Goal: Task Accomplishment & Management: Manage account settings

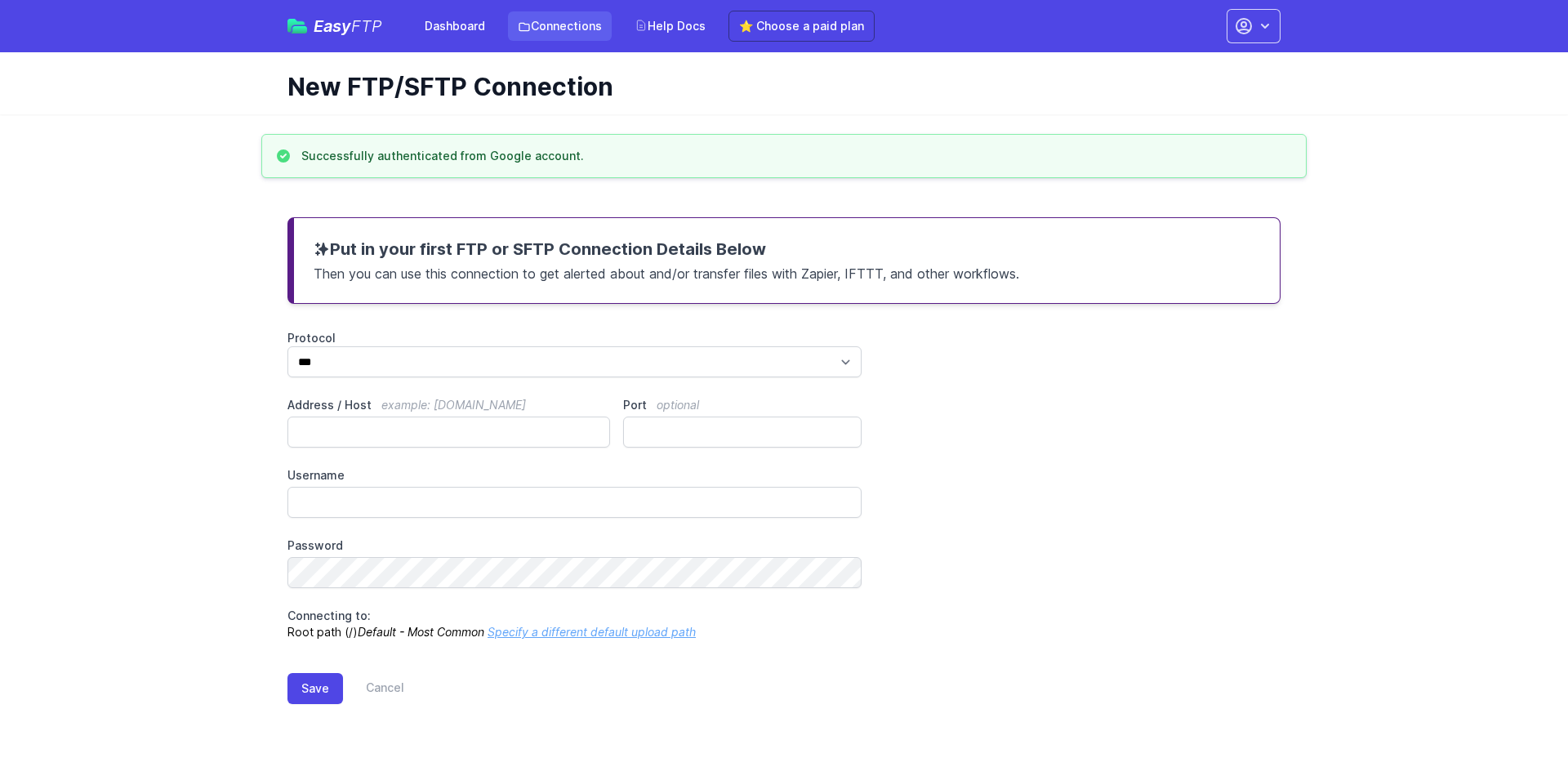
click at [532, 19] on link "Connections" at bounding box center [560, 26] width 104 height 29
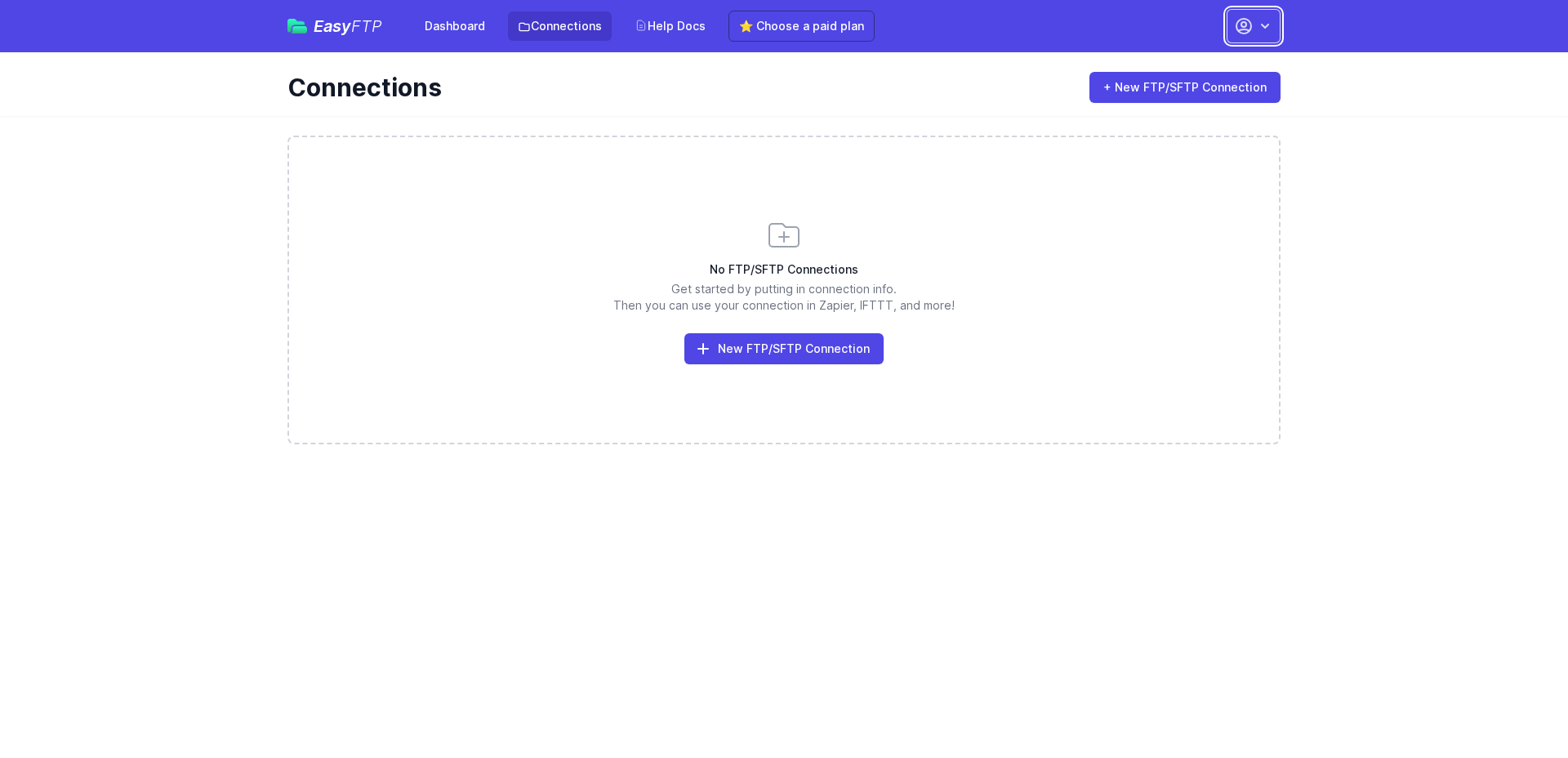
click at [1239, 25] on icon "button" at bounding box center [1244, 27] width 20 height 20
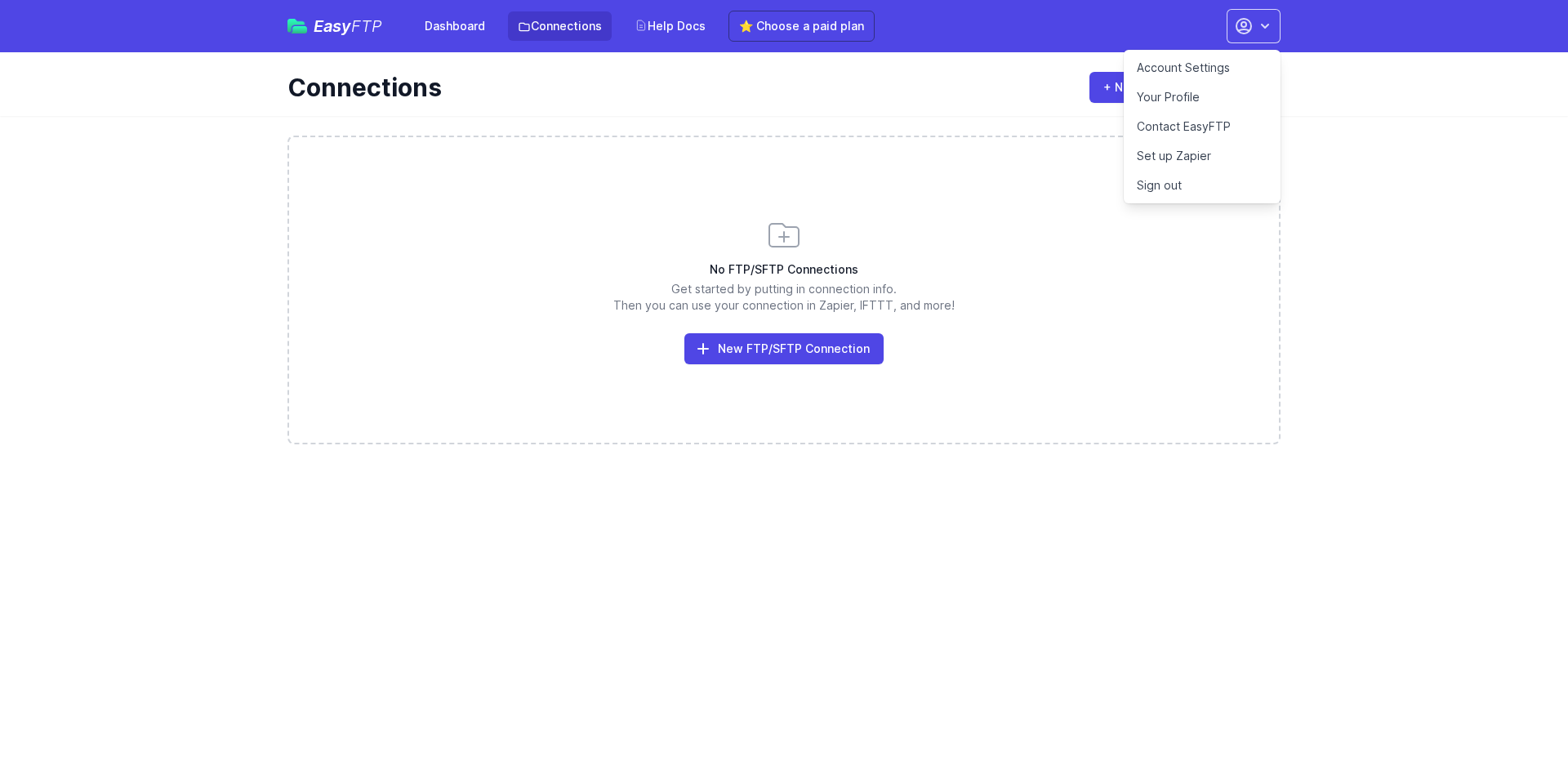
click at [1153, 191] on link "Sign out" at bounding box center [1201, 185] width 157 height 29
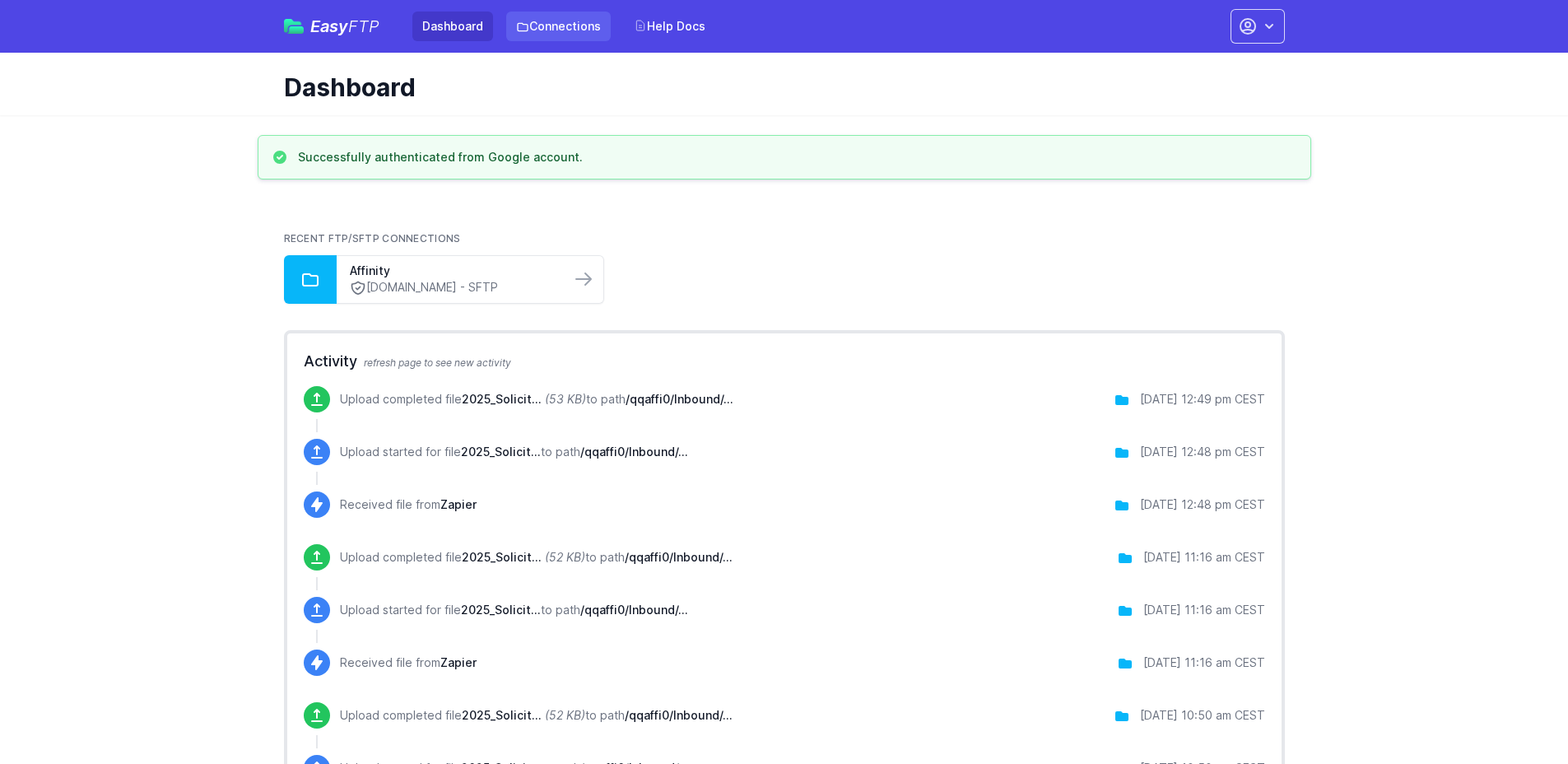
click at [578, 28] on link "Connections" at bounding box center [558, 26] width 104 height 29
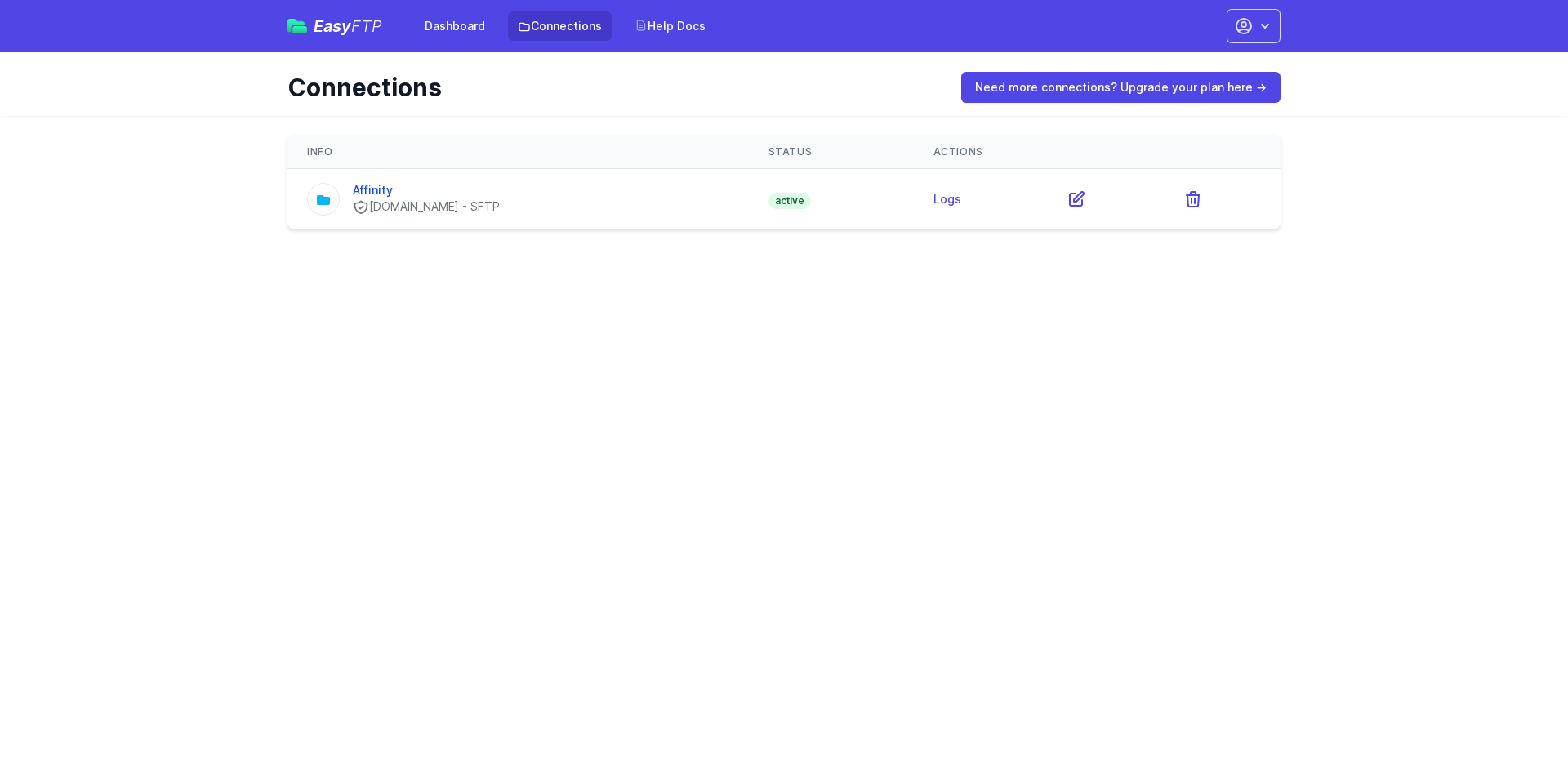
click at [322, 27] on span "Easy FTP" at bounding box center [347, 27] width 69 height 17
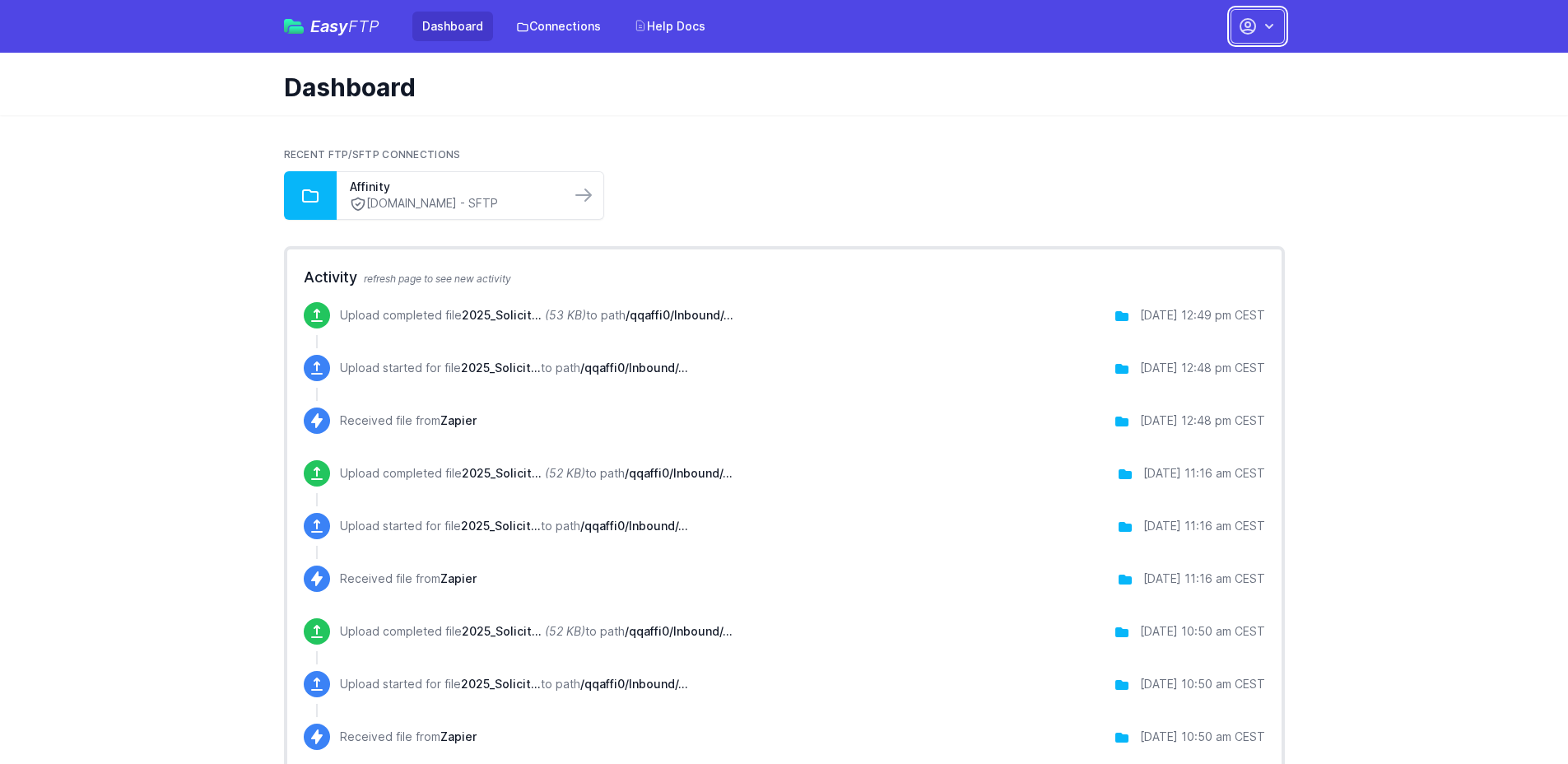
click at [1271, 33] on icon "button" at bounding box center [1270, 27] width 17 height 17
click at [1170, 193] on link "Sign out" at bounding box center [1205, 186] width 158 height 29
